Goal: Transaction & Acquisition: Obtain resource

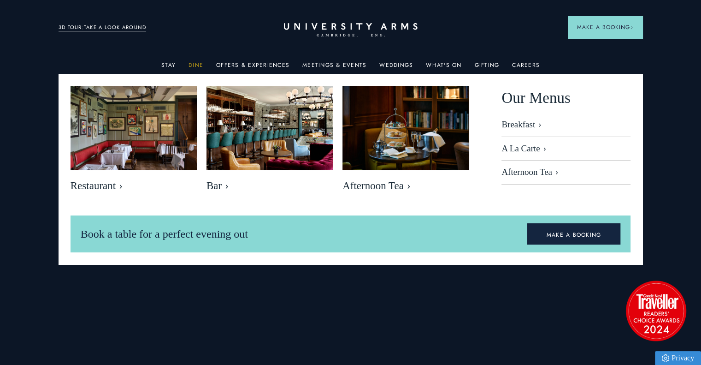
click at [200, 66] on link "Dine" at bounding box center [196, 68] width 15 height 12
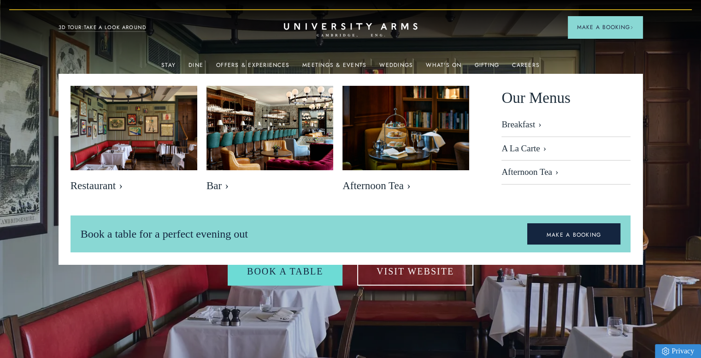
drag, startPoint x: 502, startPoint y: 27, endPoint x: 451, endPoint y: 46, distance: 54.6
click at [503, 26] on div "Stay Suites Superior Rooms Classic Rooms Cosy Rooms Dine Restaurant Bar Afterno…" at bounding box center [351, 26] width 585 height 11
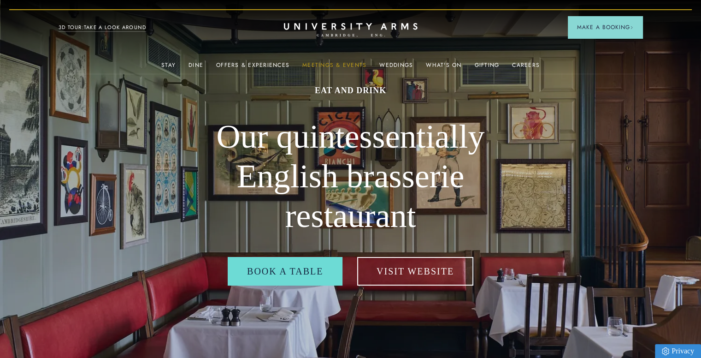
click at [333, 65] on link "Meetings & Events" at bounding box center [335, 68] width 64 height 12
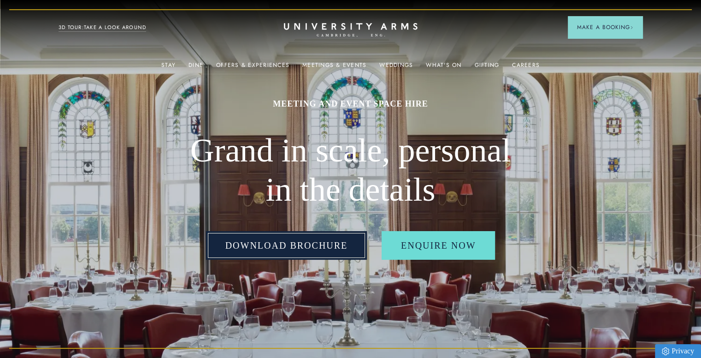
click at [316, 249] on link "Download Brochure" at bounding box center [286, 245] width 161 height 29
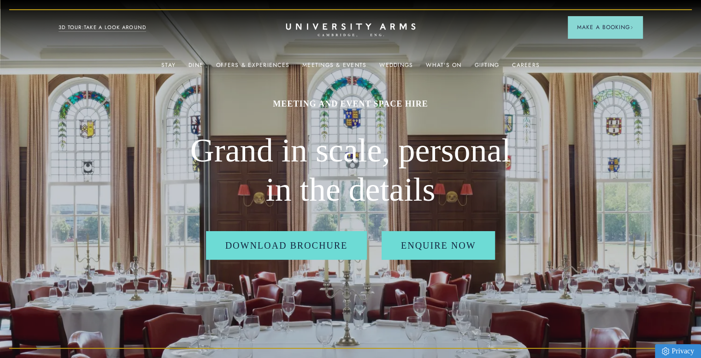
click at [323, 27] on icon at bounding box center [351, 26] width 130 height 6
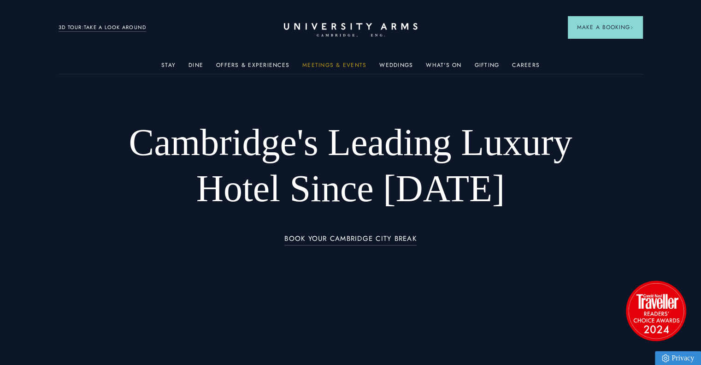
click at [352, 63] on link "Meetings & Events" at bounding box center [335, 68] width 64 height 12
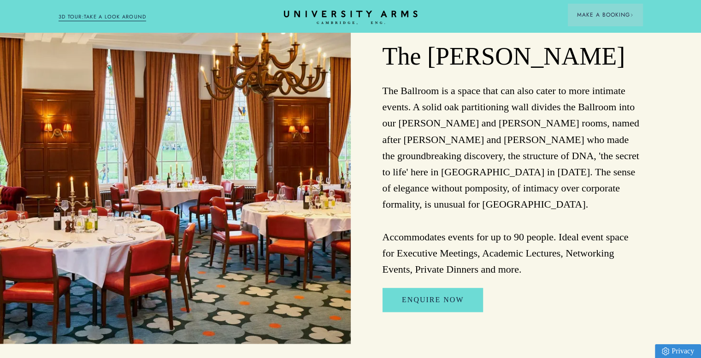
scroll to position [1061, 0]
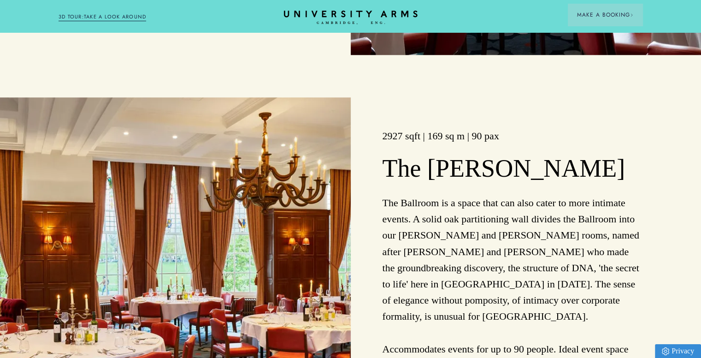
click at [131, 13] on link "3D TOUR:TAKE A LOOK AROUND" at bounding box center [103, 17] width 88 height 8
